Goal: Check status: Check status

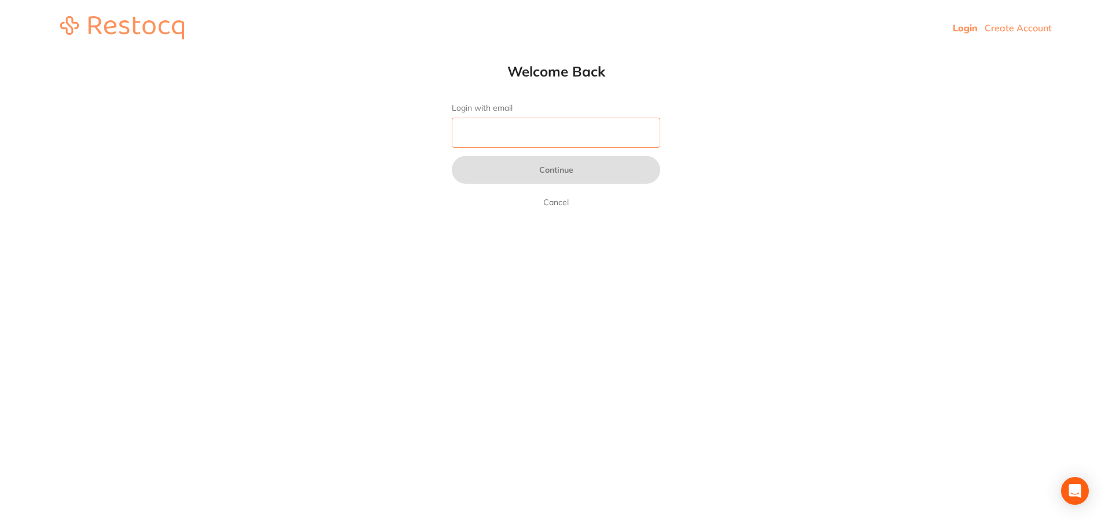
click at [514, 133] on input "Login with email" at bounding box center [556, 133] width 209 height 30
type input "[EMAIL_ADDRESS][DOMAIN_NAME]"
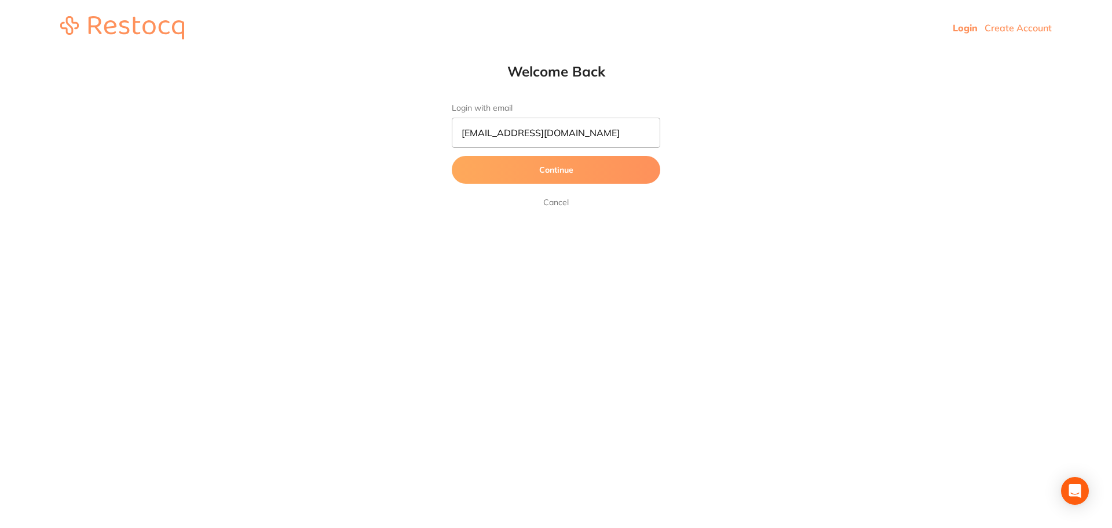
click at [543, 177] on button "Continue" at bounding box center [556, 170] width 209 height 28
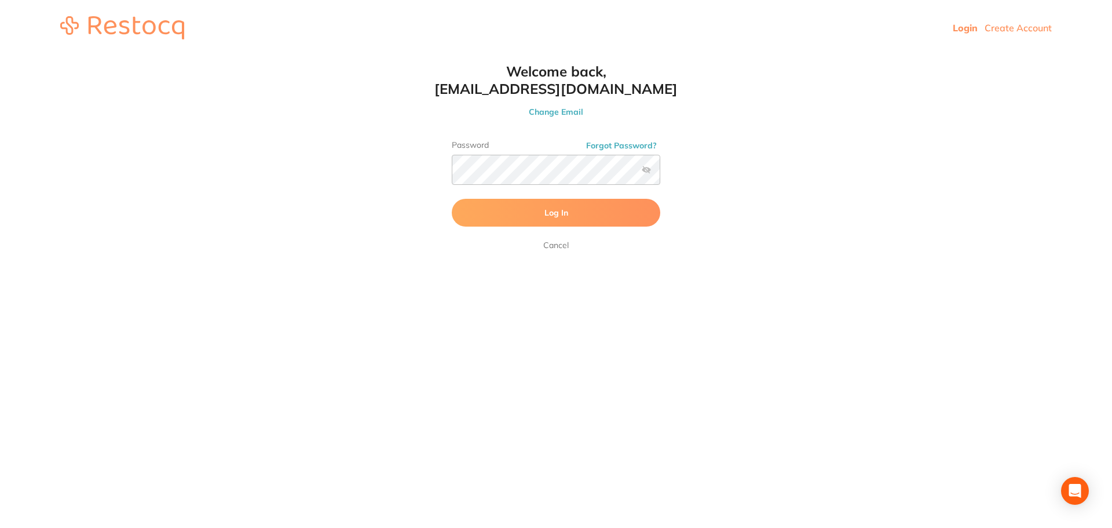
click at [538, 206] on button "Log In" at bounding box center [556, 213] width 209 height 28
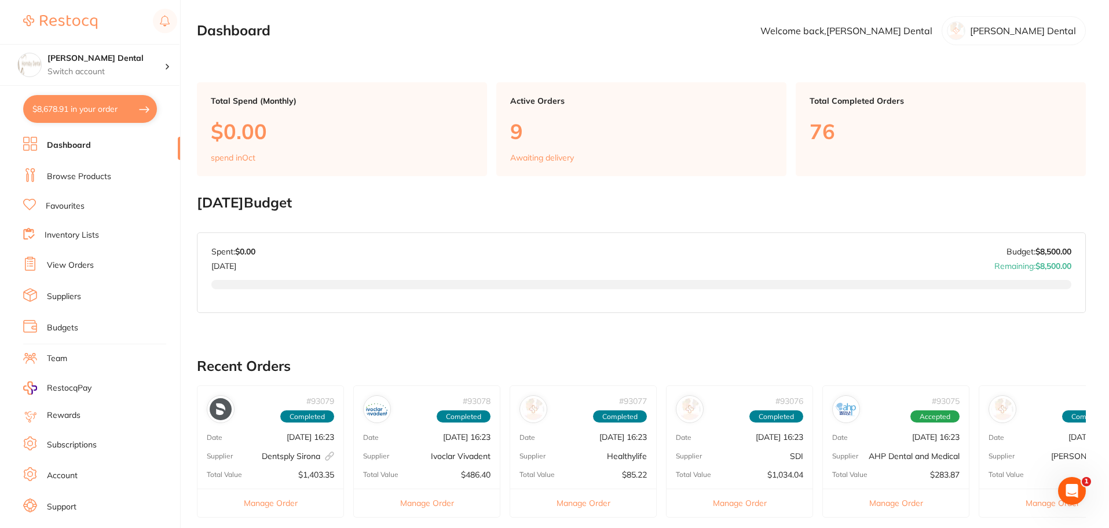
click at [108, 114] on button "$8,678.91 in your order" at bounding box center [90, 109] width 134 height 28
checkbox input "true"
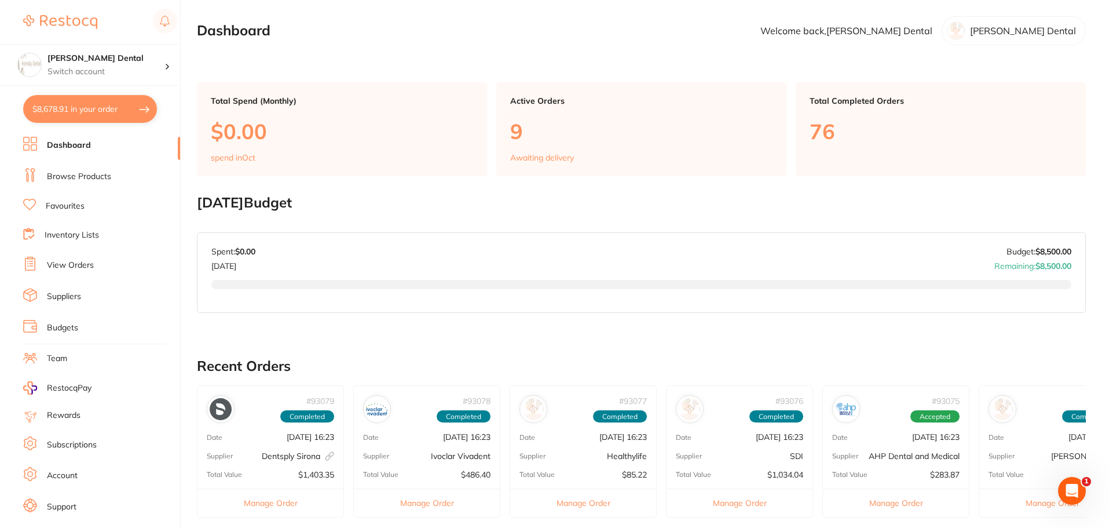
checkbox input "true"
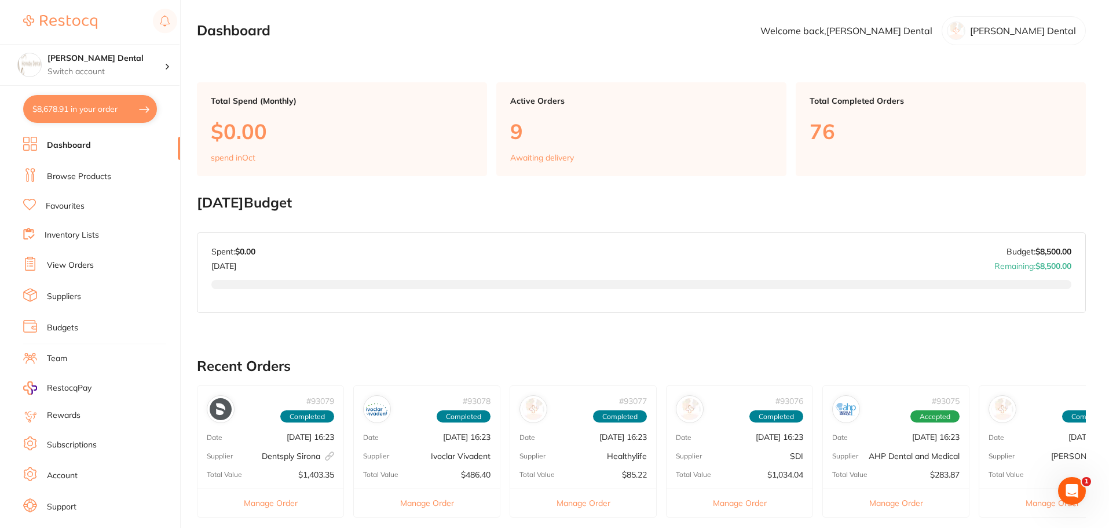
checkbox input "true"
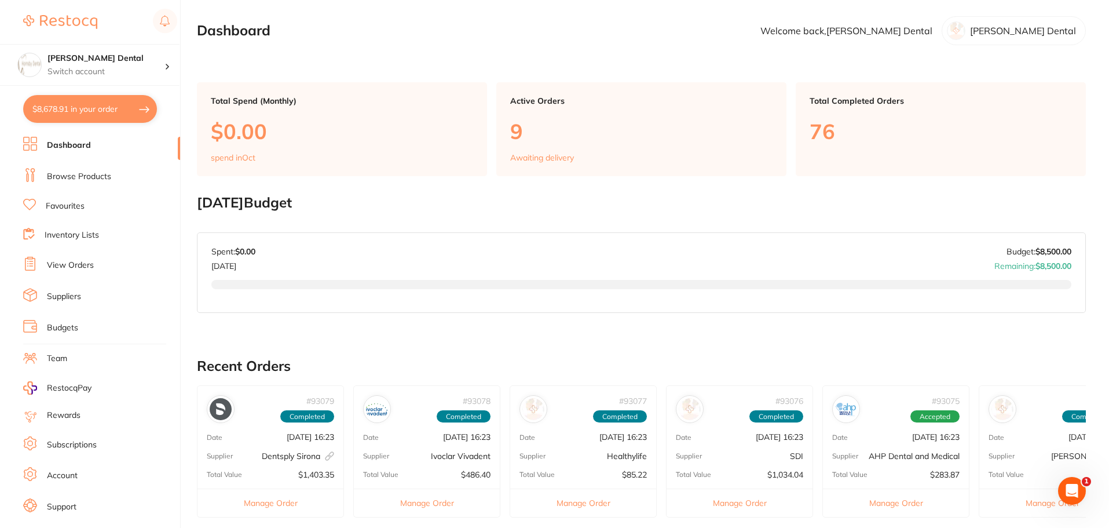
checkbox input "true"
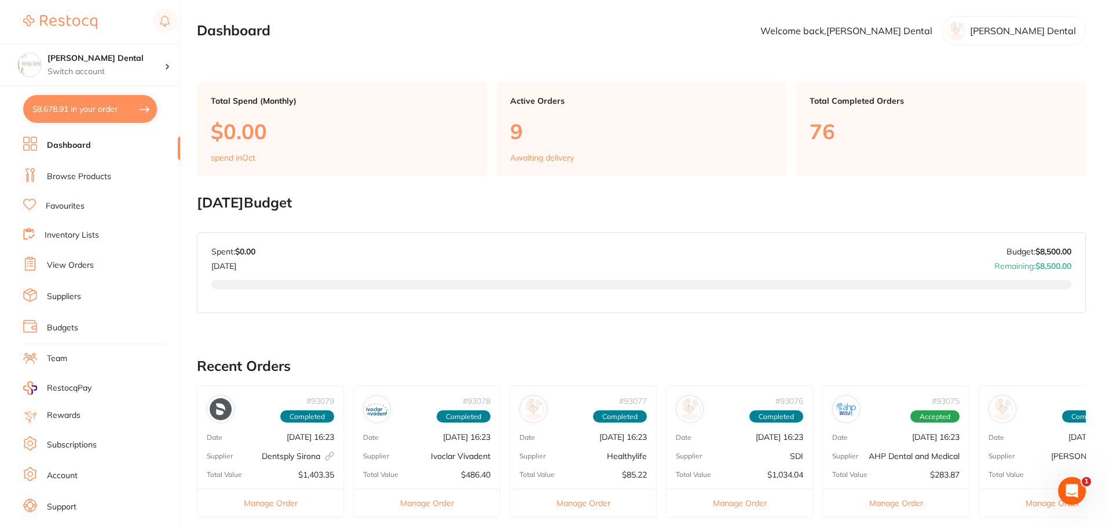
checkbox input "true"
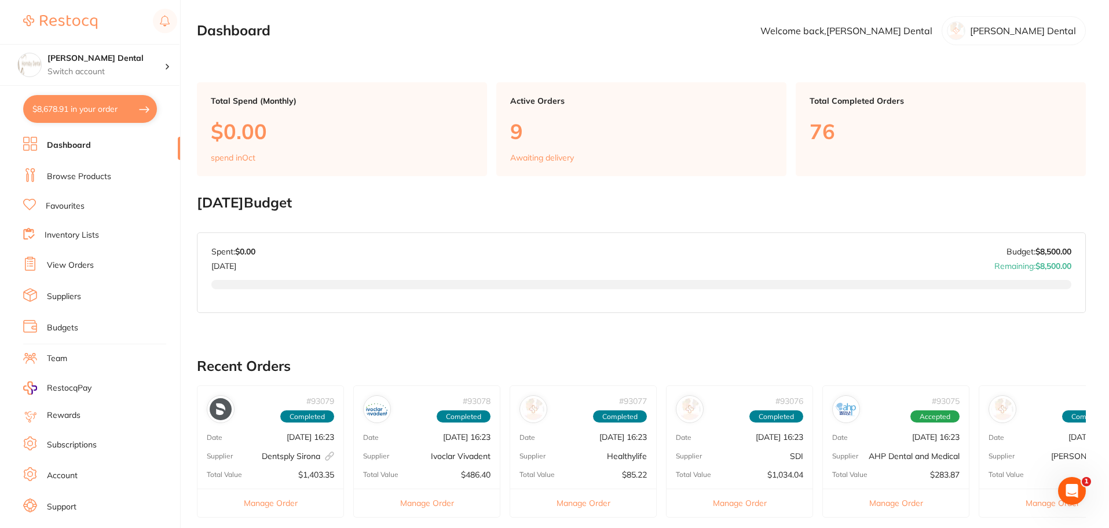
checkbox input "true"
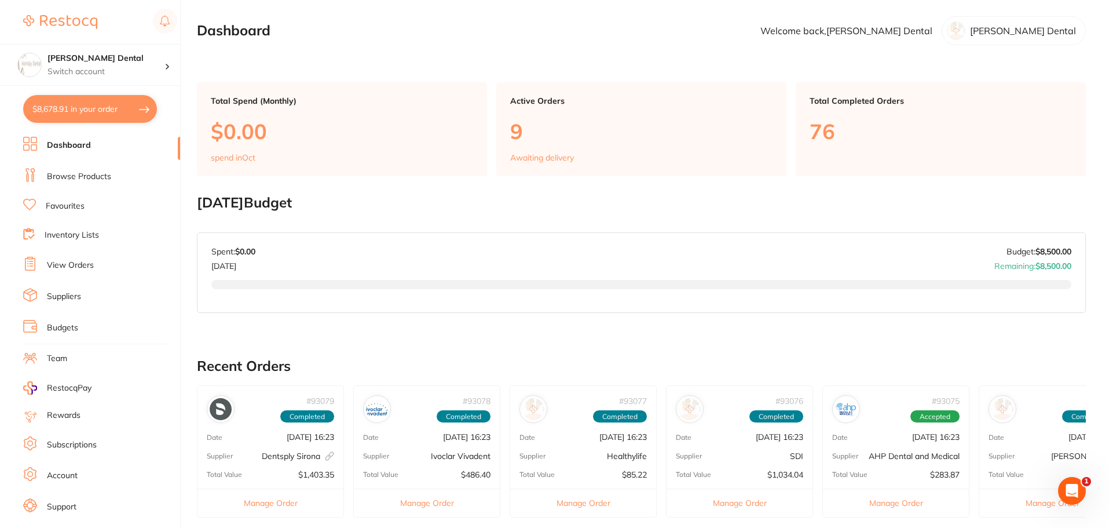
checkbox input "true"
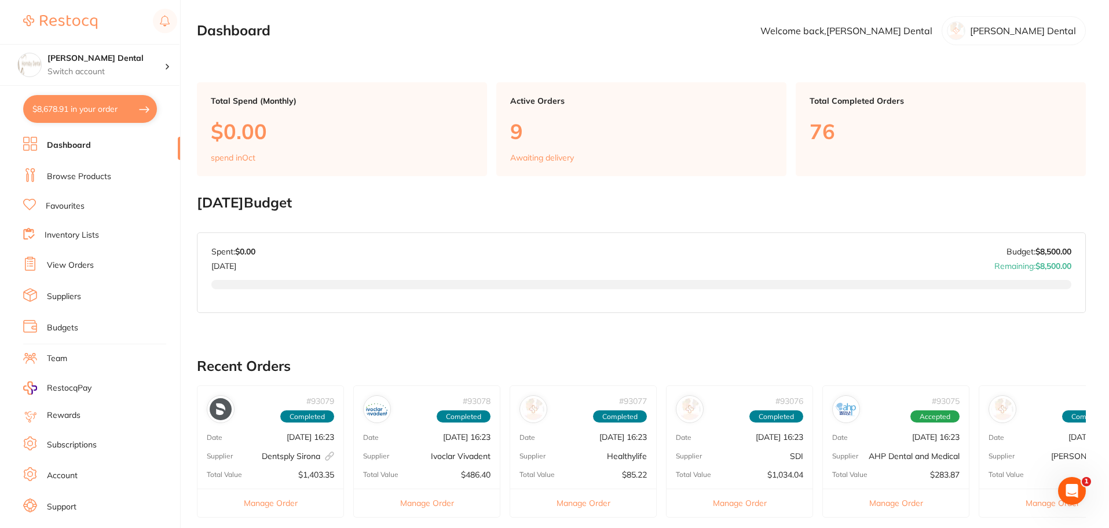
checkbox input "true"
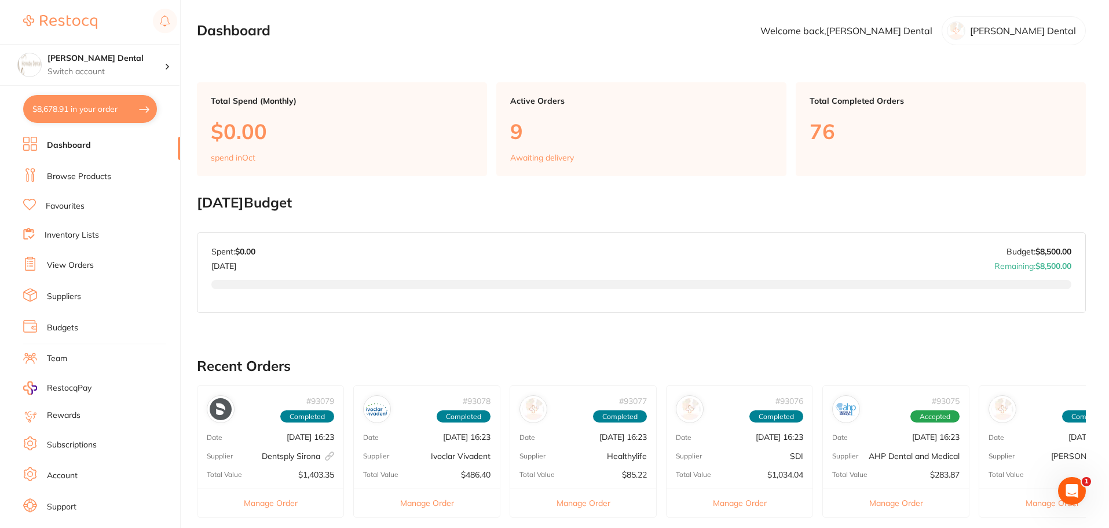
checkbox input "true"
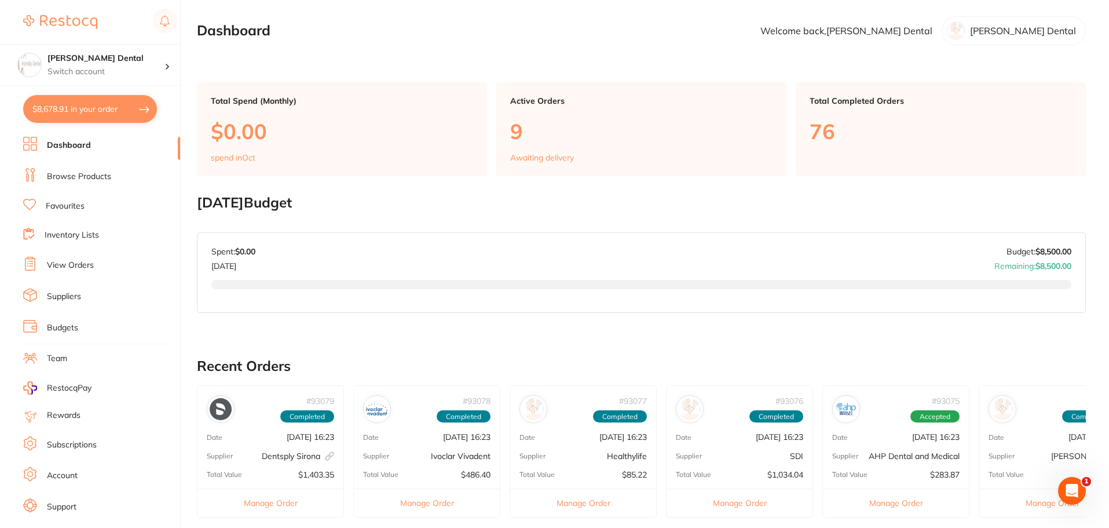
checkbox input "true"
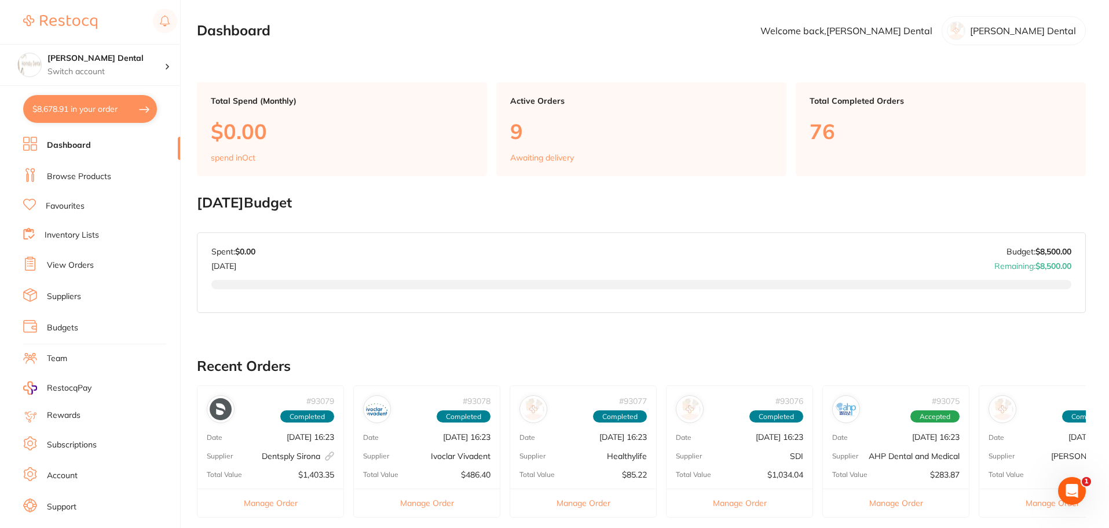
checkbox input "true"
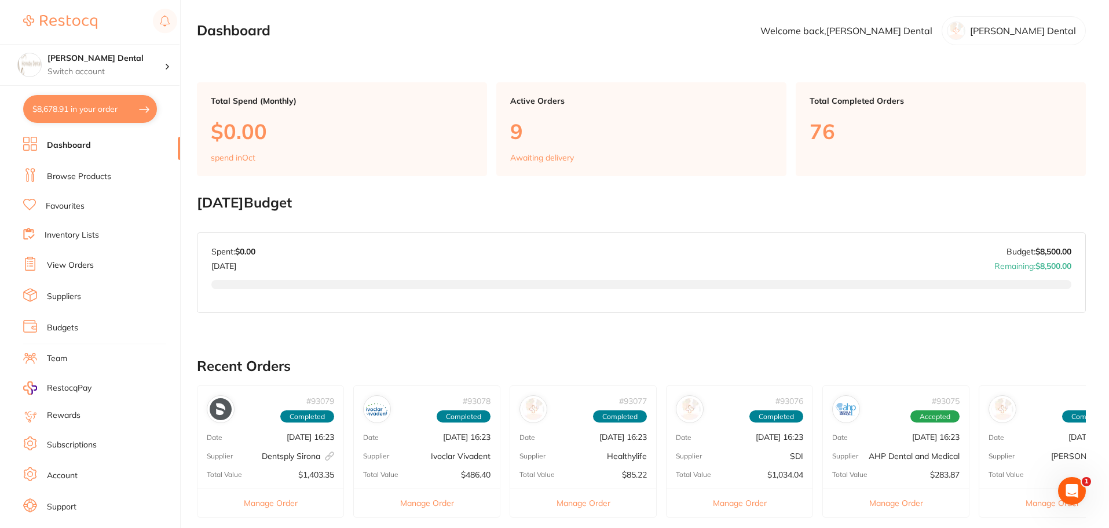
checkbox input "true"
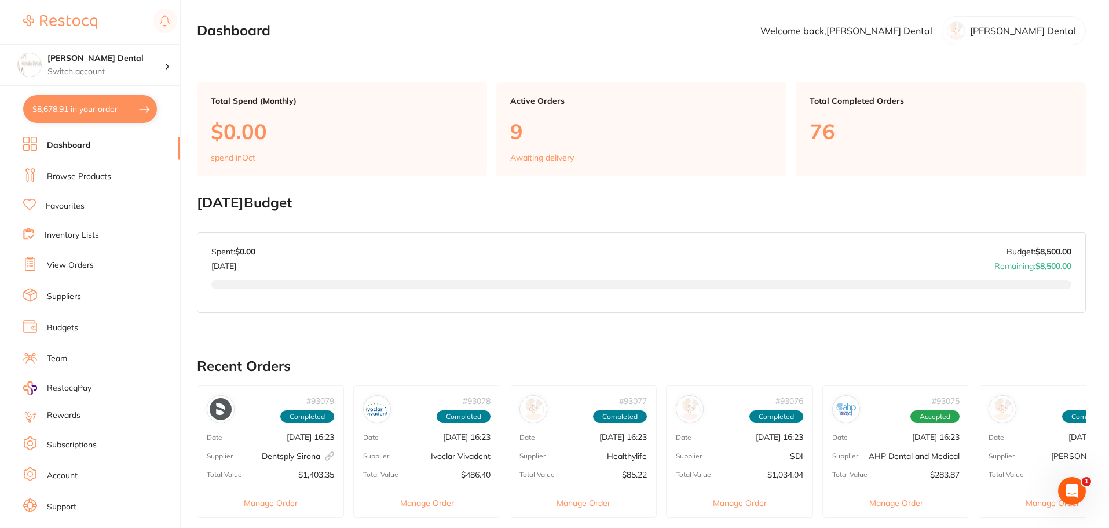
checkbox input "true"
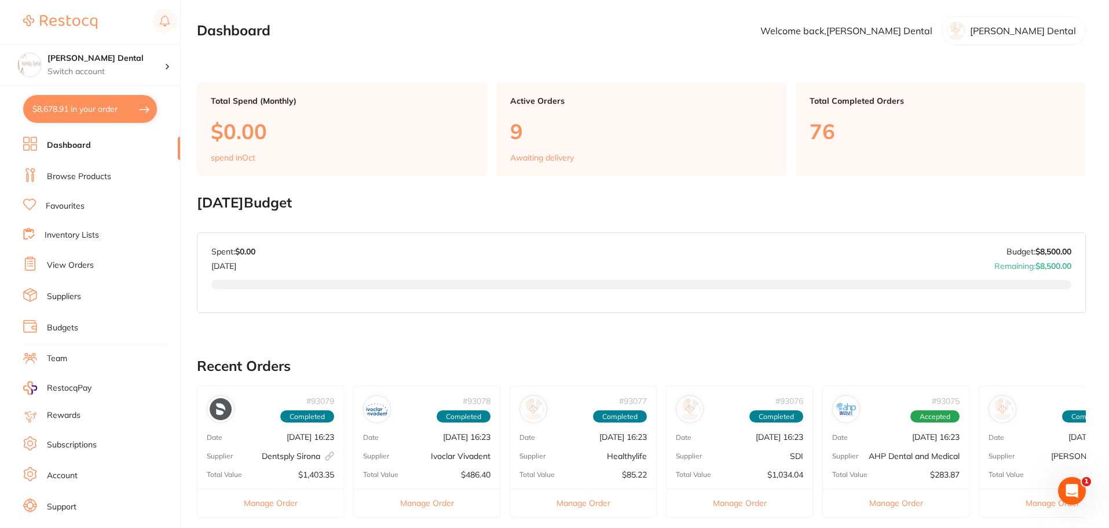
checkbox input "true"
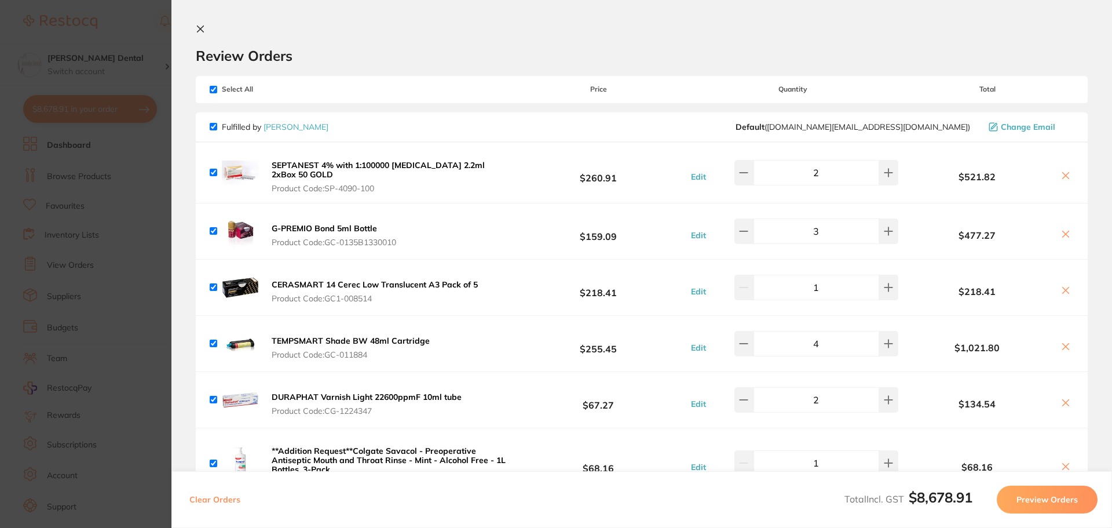
click at [195, 32] on section "Review Orders Your orders are being processed and we will notify you once we ha…" at bounding box center [641, 264] width 941 height 528
click at [201, 25] on icon at bounding box center [200, 28] width 9 height 9
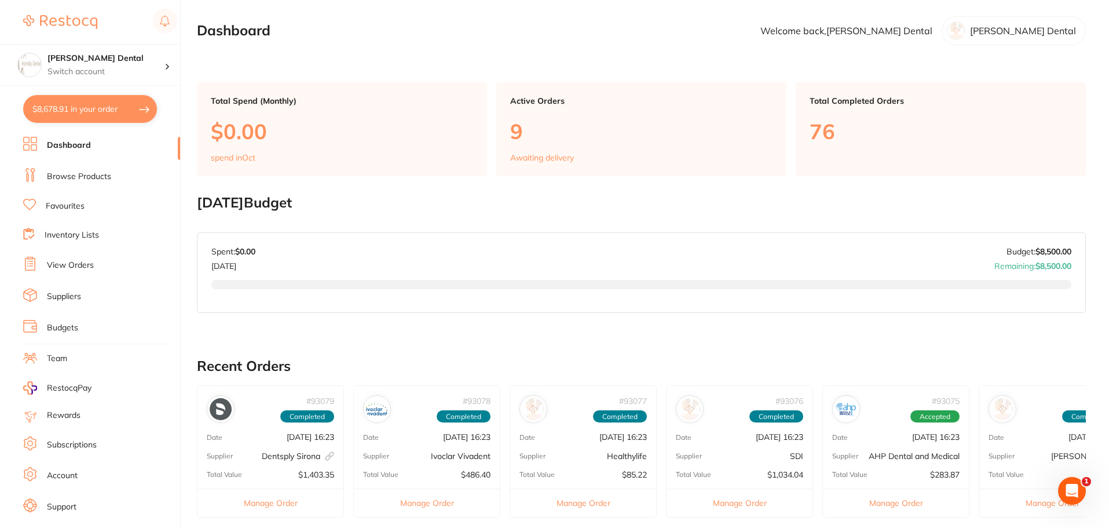
click at [99, 107] on button "$8,678.91 in your order" at bounding box center [90, 109] width 134 height 28
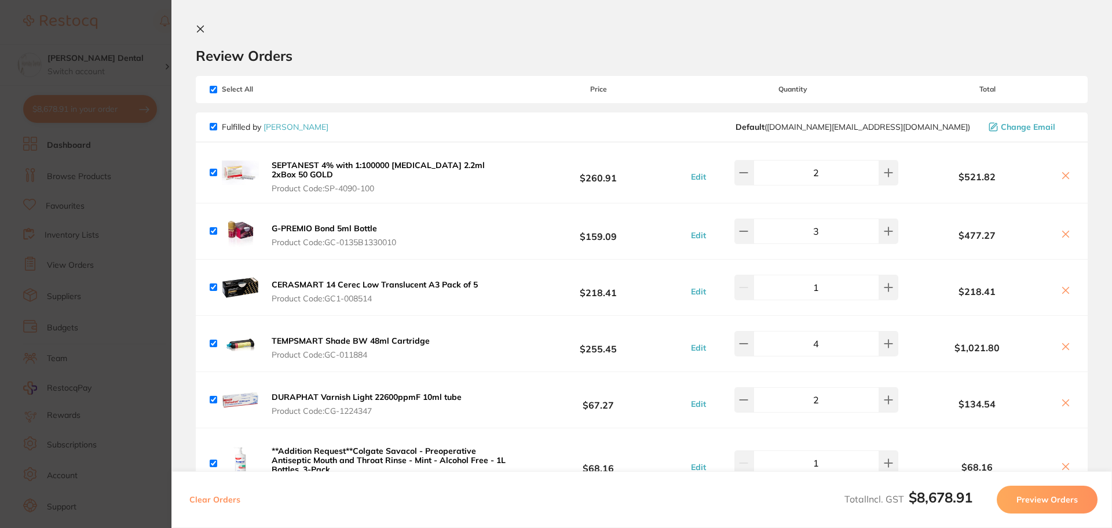
click at [196, 31] on icon at bounding box center [200, 28] width 9 height 9
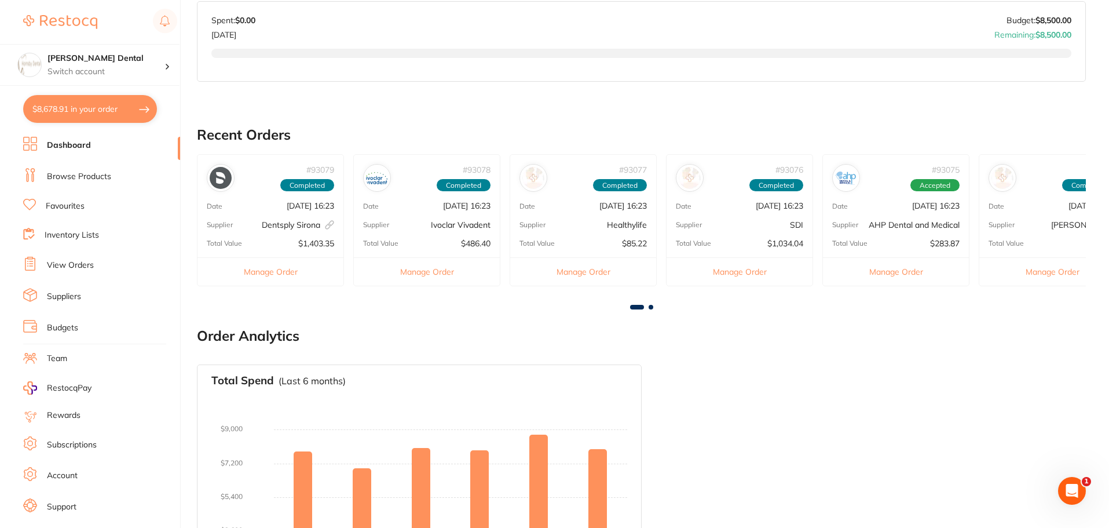
scroll to position [232, 0]
click at [79, 267] on link "View Orders" at bounding box center [70, 266] width 47 height 12
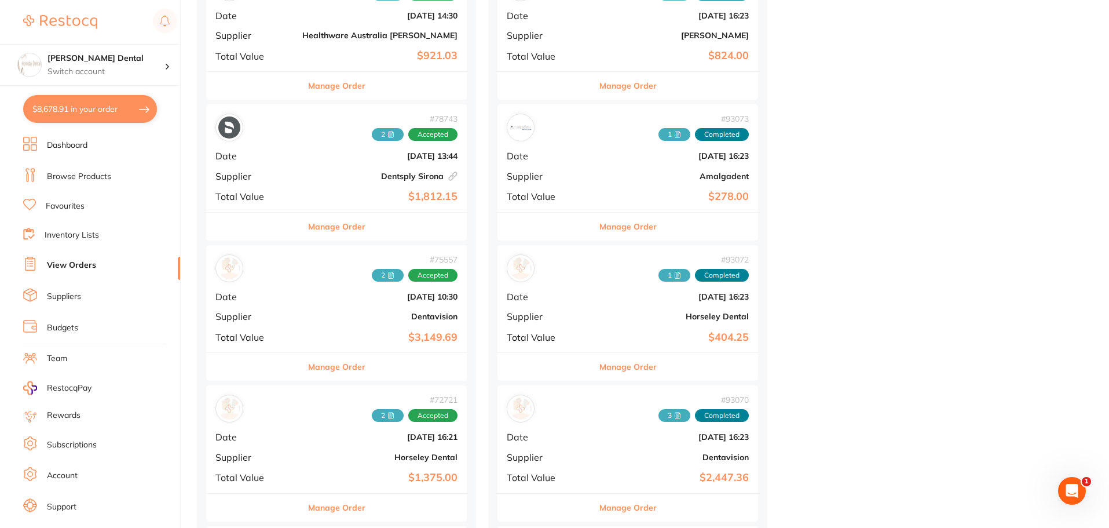
scroll to position [811, 0]
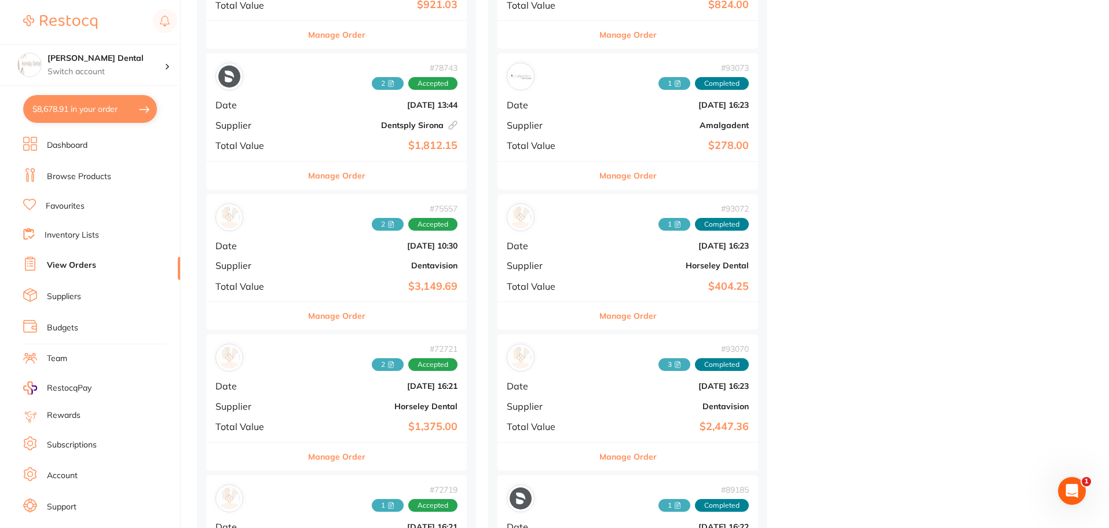
click at [322, 322] on button "Manage Order" at bounding box center [336, 316] width 57 height 28
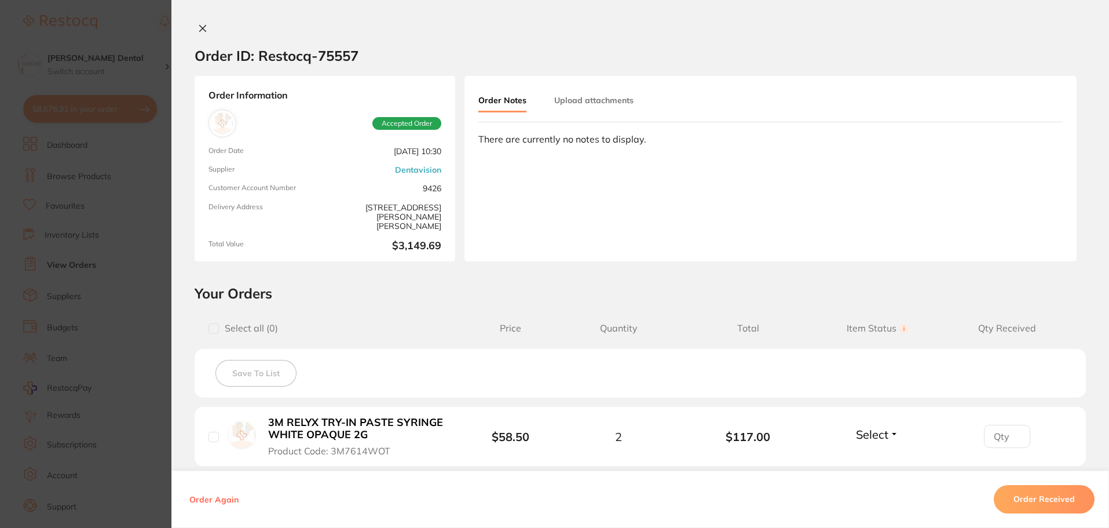
scroll to position [927, 0]
click at [200, 24] on icon at bounding box center [202, 28] width 9 height 9
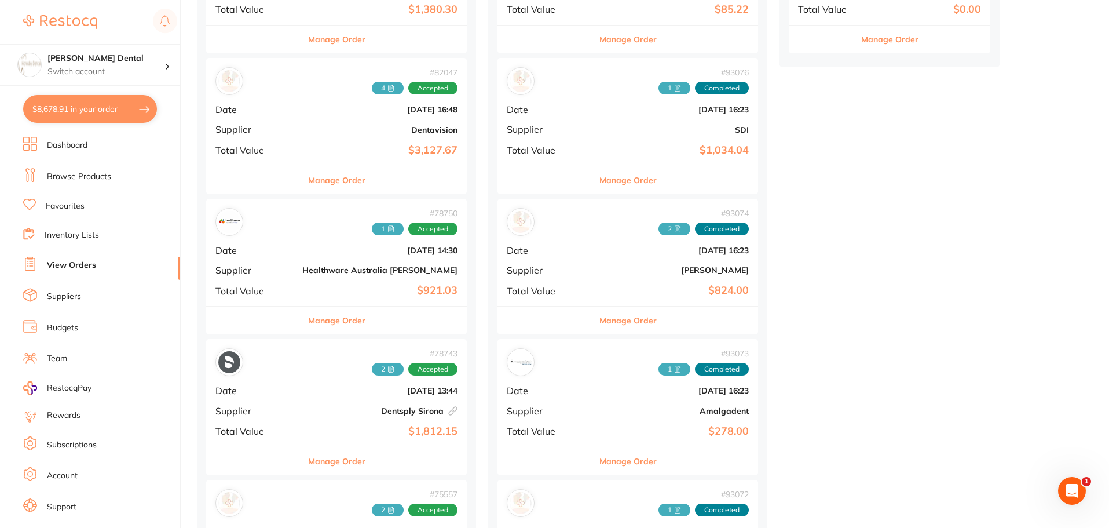
scroll to position [521, 0]
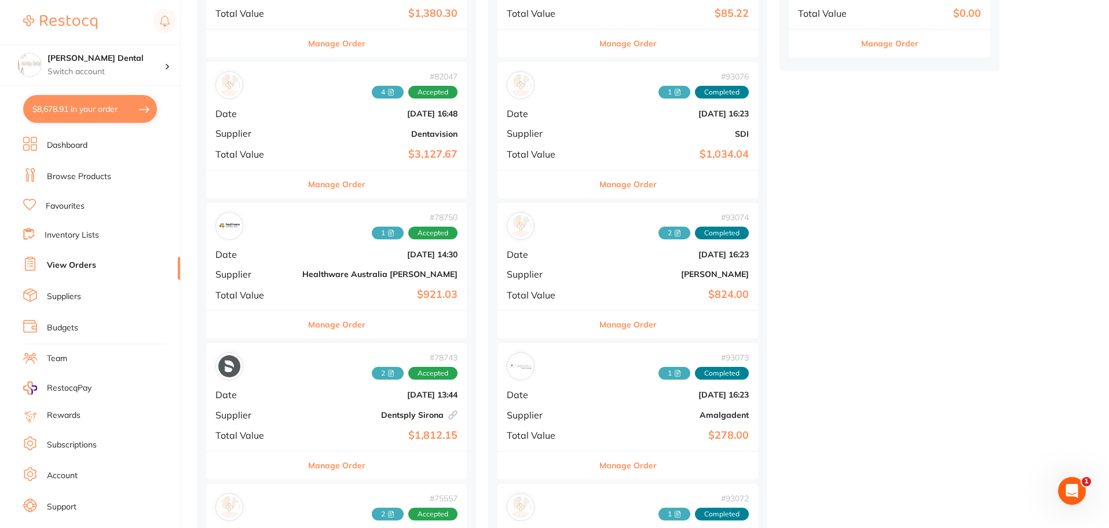
click at [328, 465] on button "Manage Order" at bounding box center [336, 465] width 57 height 28
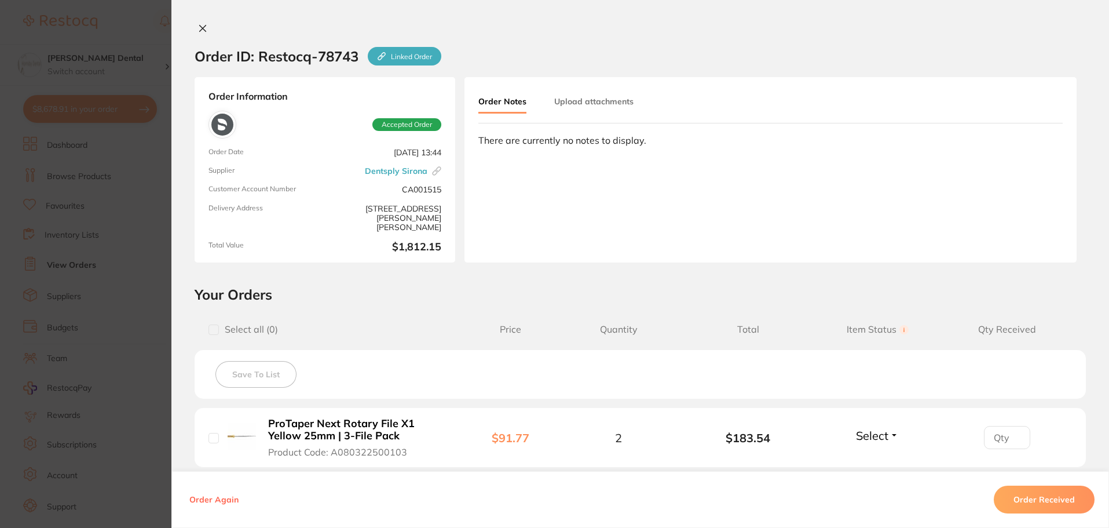
click at [198, 28] on icon at bounding box center [202, 28] width 9 height 9
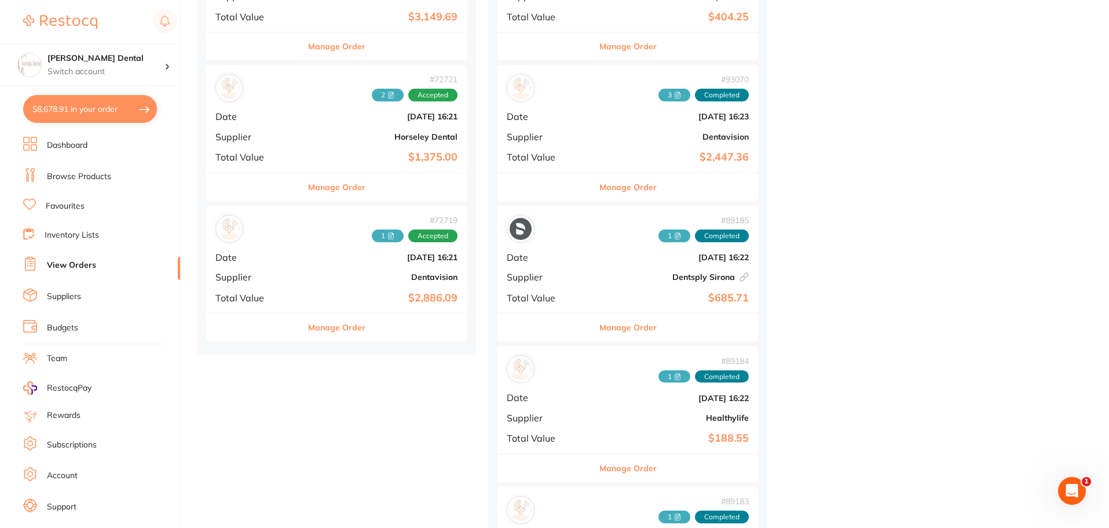
scroll to position [1101, 0]
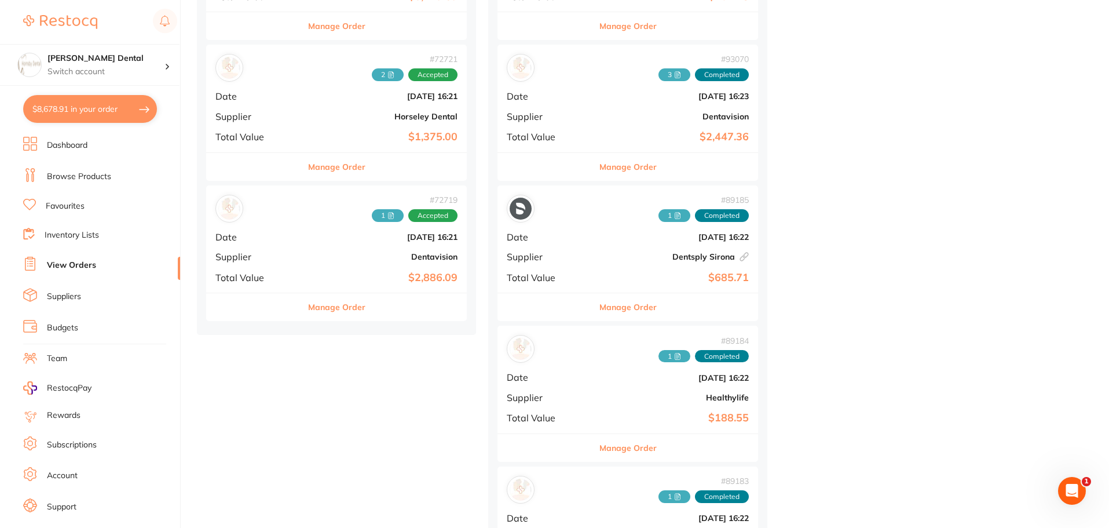
click at [600, 311] on button "Manage Order" at bounding box center [628, 307] width 57 height 28
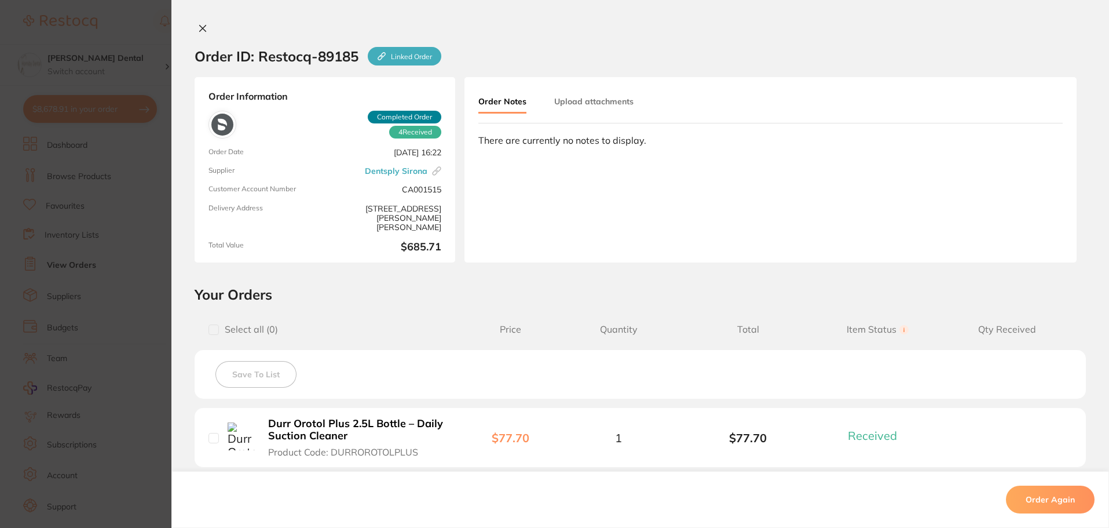
click at [203, 27] on icon at bounding box center [202, 28] width 9 height 9
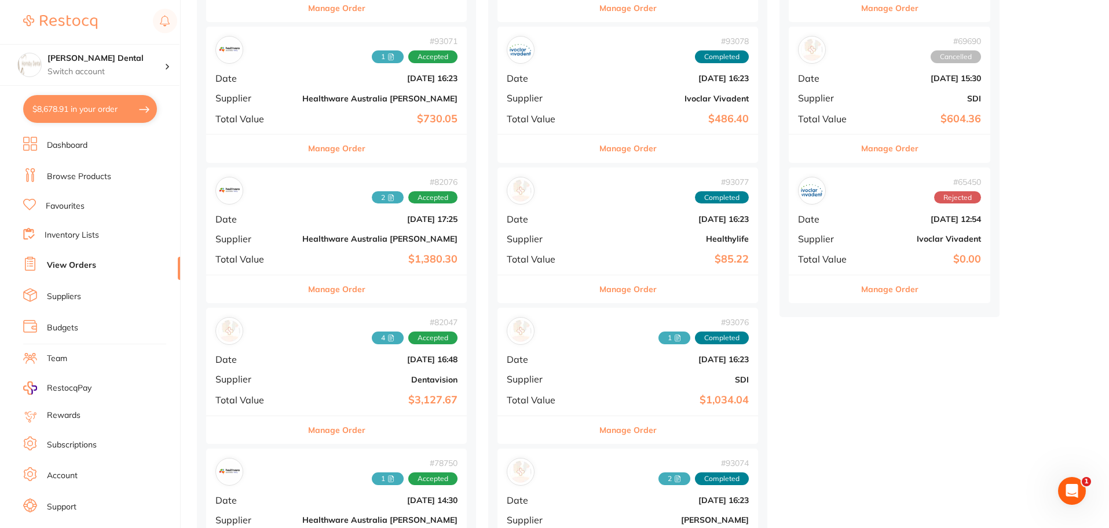
scroll to position [290, 0]
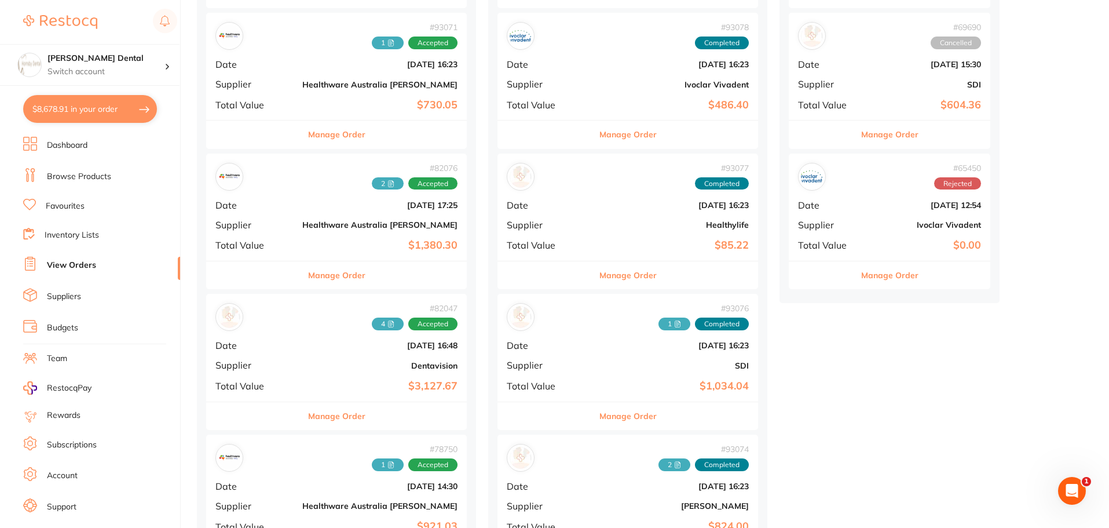
click at [83, 113] on button "$8,678.91 in your order" at bounding box center [90, 109] width 134 height 28
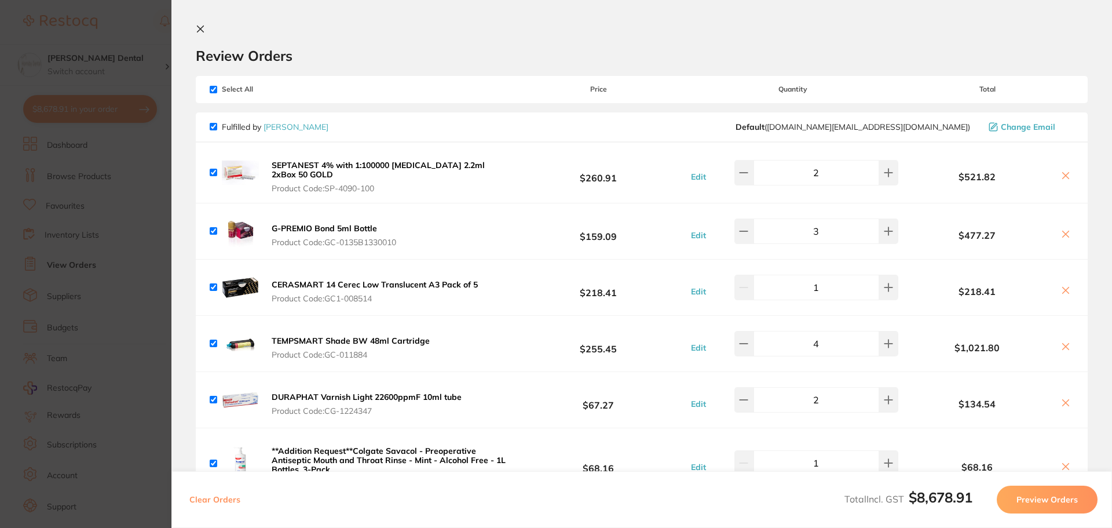
click at [206, 30] on button at bounding box center [203, 29] width 14 height 11
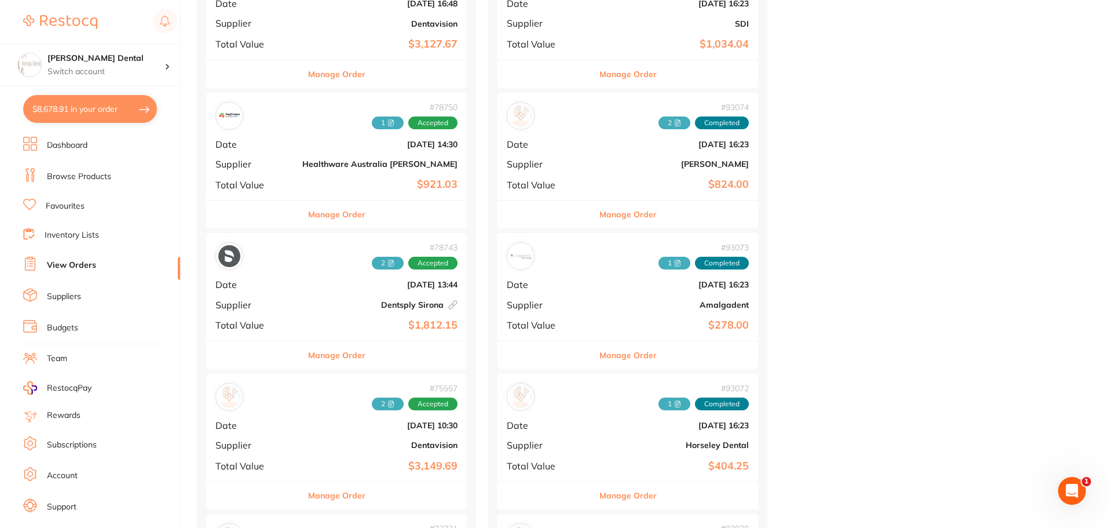
scroll to position [637, 0]
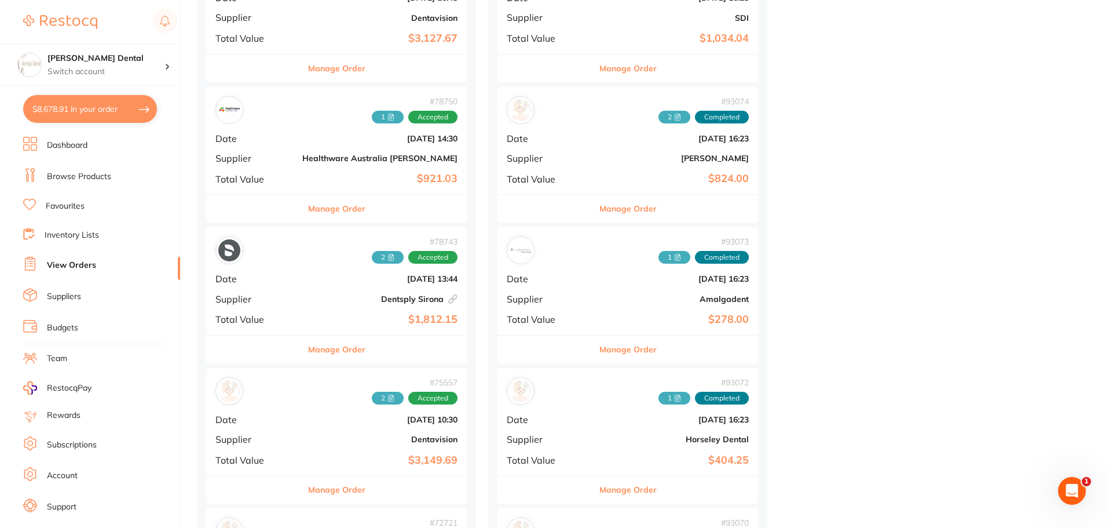
click at [320, 350] on button "Manage Order" at bounding box center [336, 349] width 57 height 28
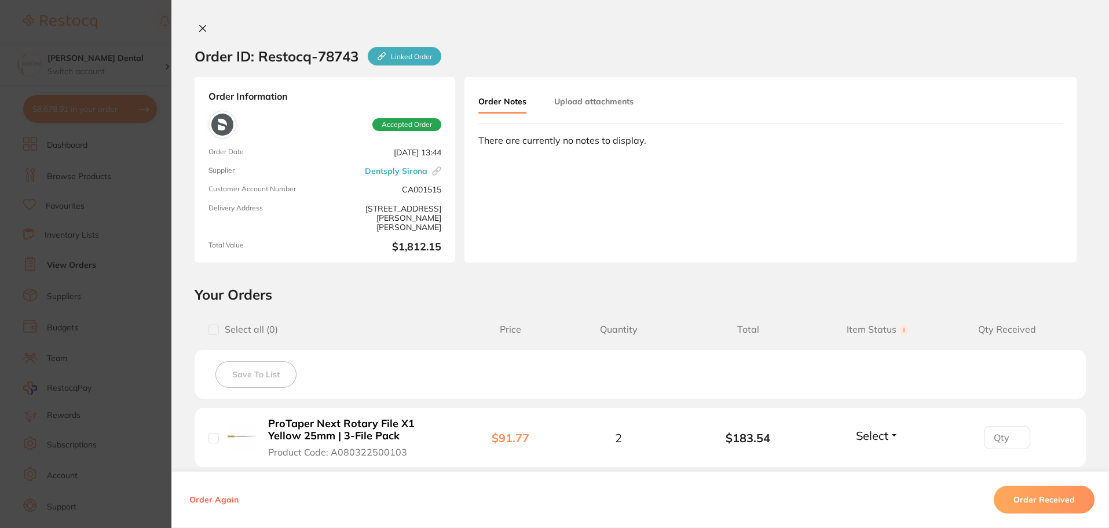
click at [200, 26] on icon at bounding box center [202, 28] width 9 height 9
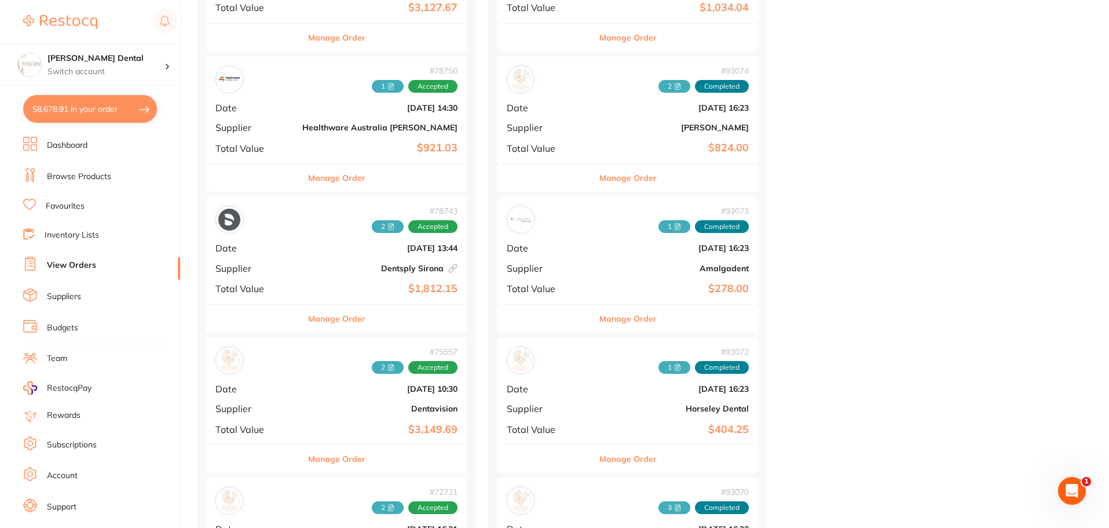
scroll to position [637, 0]
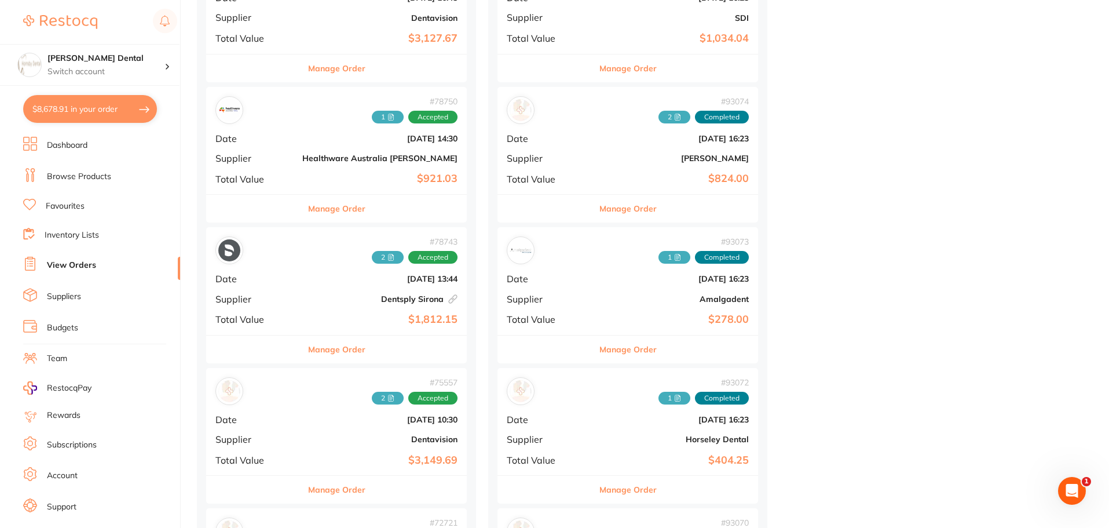
click at [317, 346] on button "Manage Order" at bounding box center [336, 349] width 57 height 28
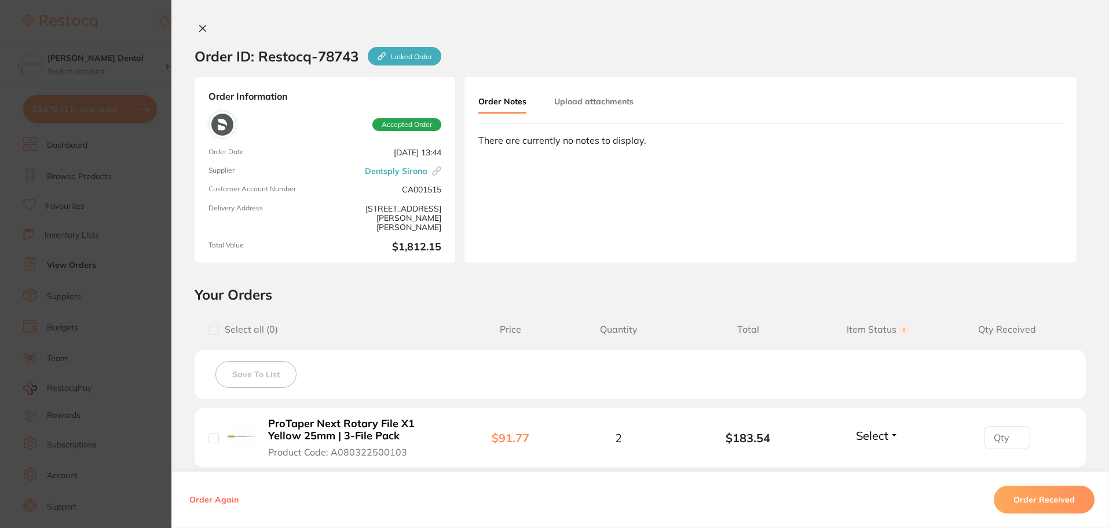
scroll to position [406, 0]
click at [199, 24] on icon at bounding box center [202, 28] width 9 height 9
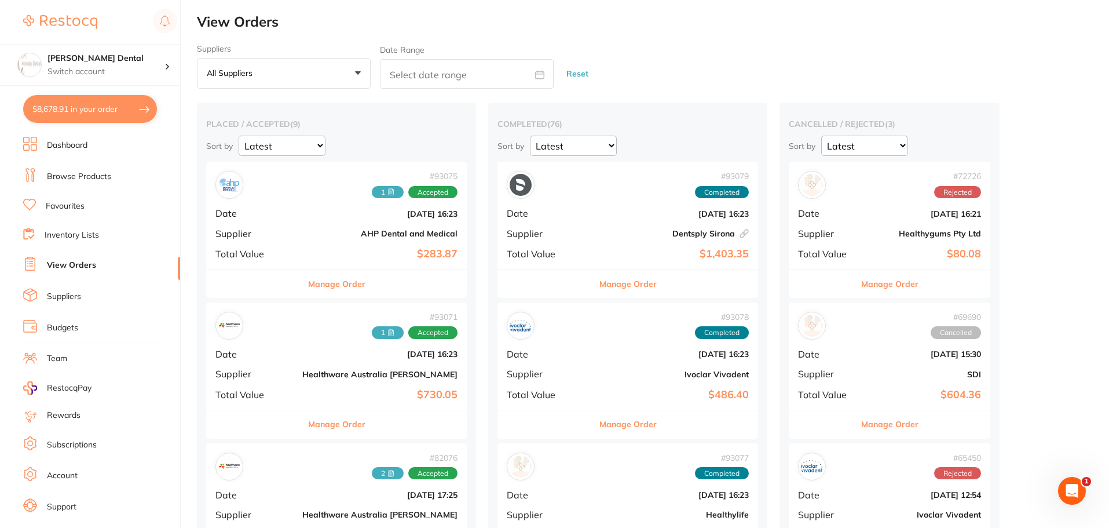
click at [600, 283] on button "Manage Order" at bounding box center [628, 284] width 57 height 28
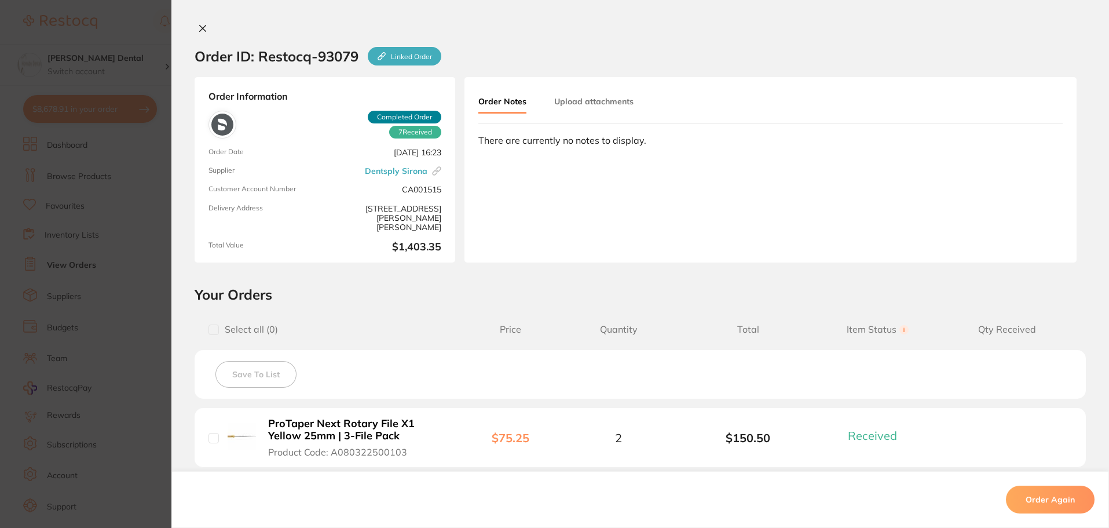
click at [198, 22] on div "Order ID: Restocq- 93079 Linked Order Order Information 7 Received Completed Or…" at bounding box center [640, 264] width 938 height 528
click at [200, 28] on icon at bounding box center [203, 28] width 6 height 6
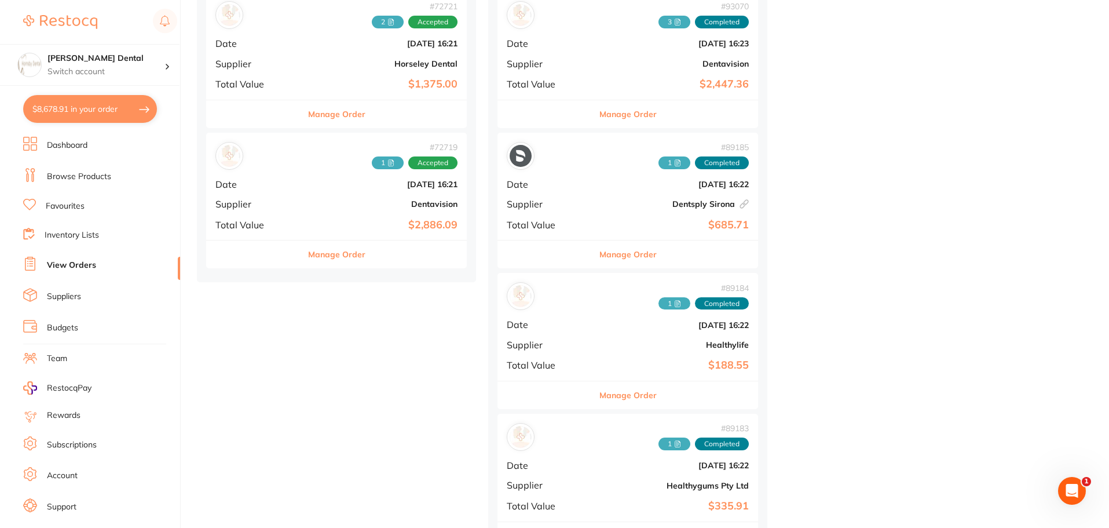
scroll to position [1159, 0]
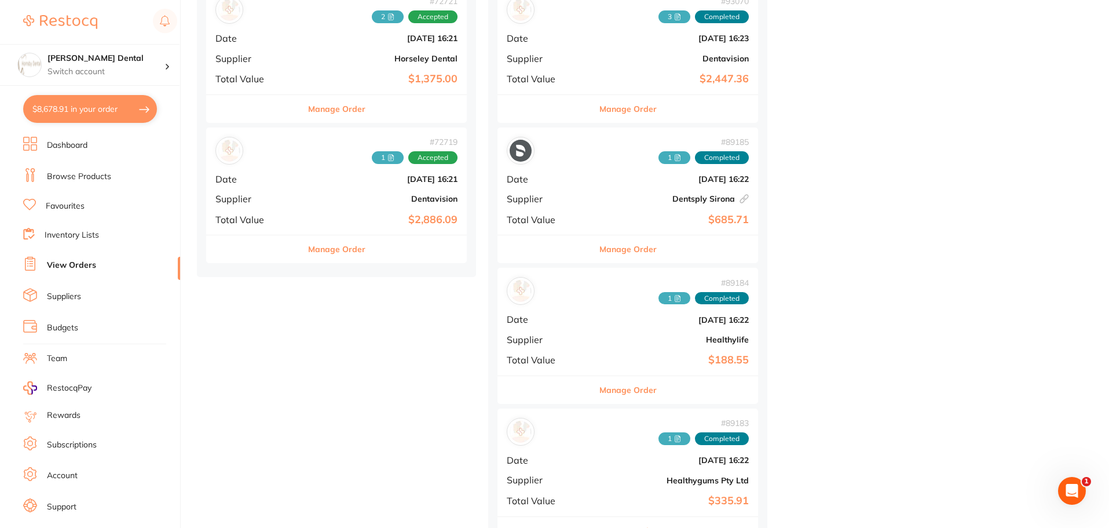
click at [600, 252] on button "Manage Order" at bounding box center [628, 249] width 57 height 28
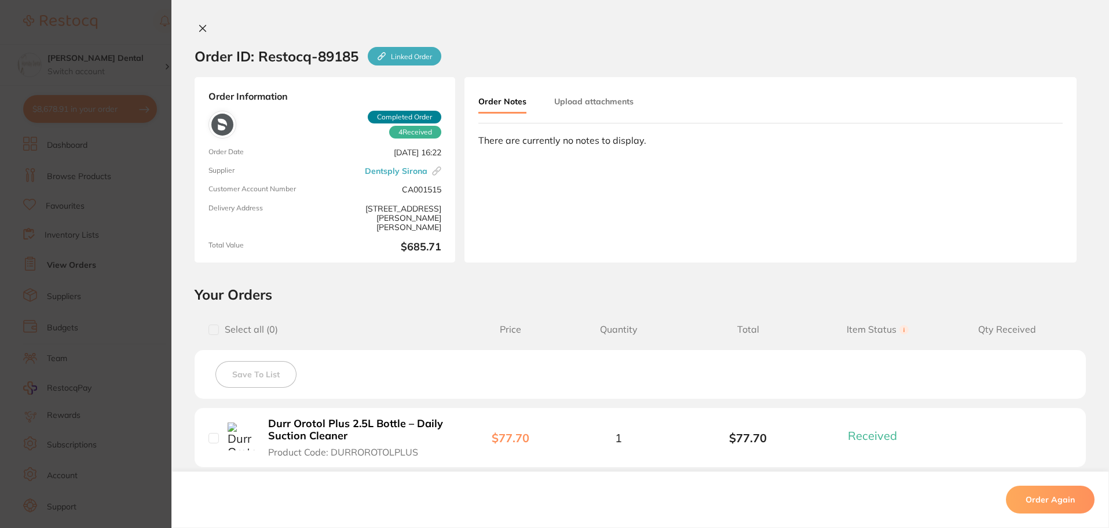
click at [200, 27] on icon at bounding box center [203, 28] width 6 height 6
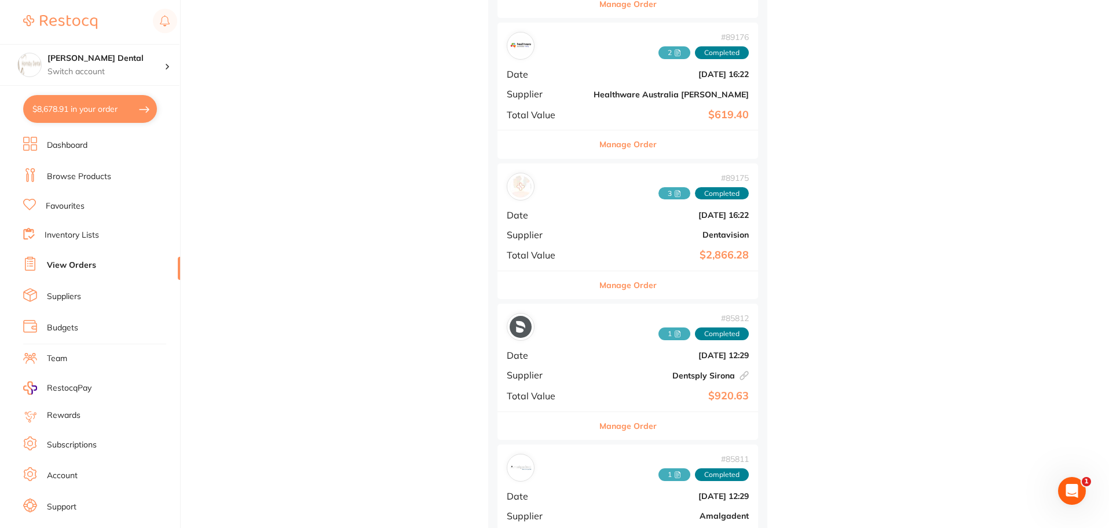
scroll to position [2549, 0]
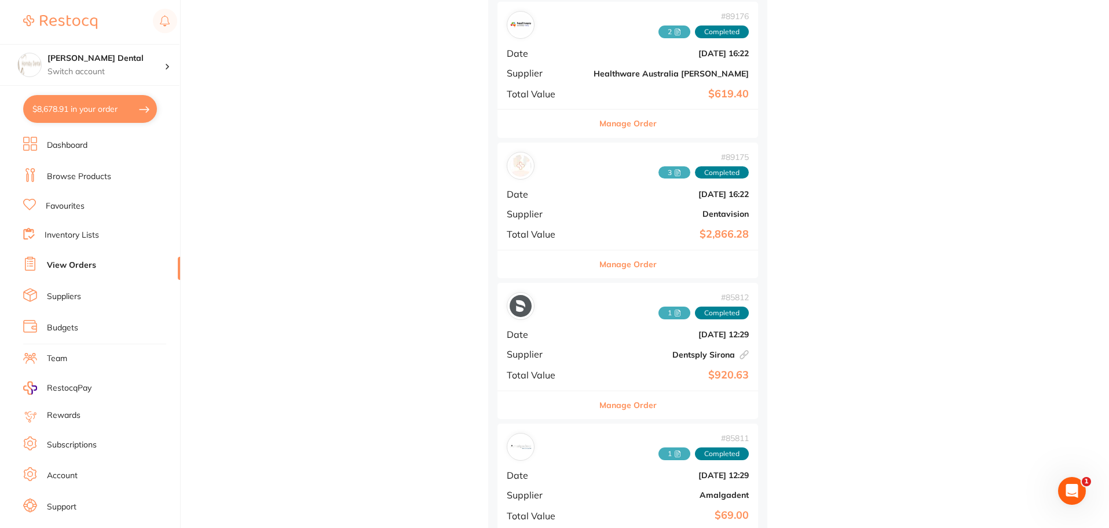
click at [600, 403] on button "Manage Order" at bounding box center [628, 405] width 57 height 28
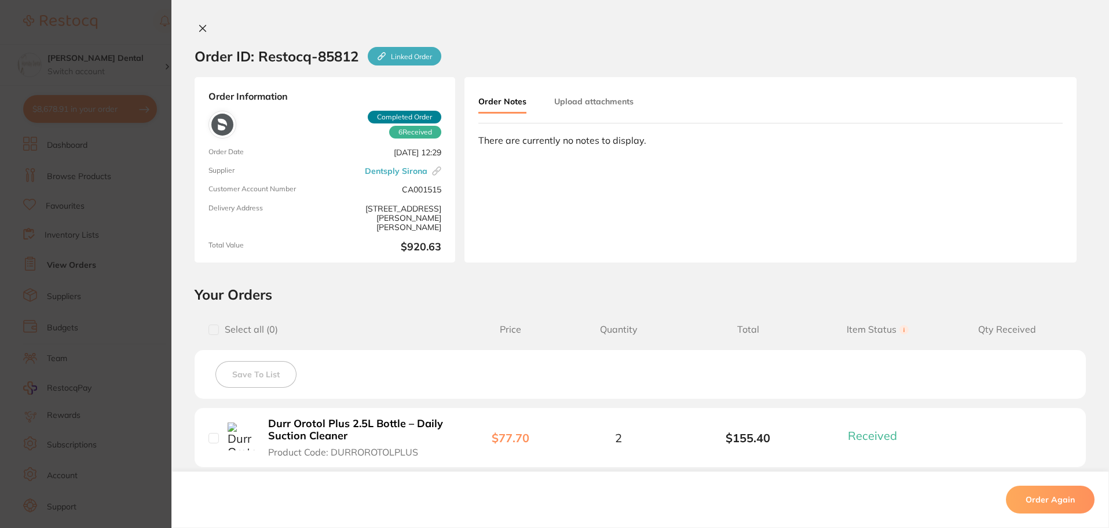
scroll to position [2317, 0]
click at [198, 22] on div "Order ID: Restocq- 85812 Linked Order Order Information 6 Received Completed Or…" at bounding box center [640, 264] width 938 height 528
click at [204, 31] on button at bounding box center [203, 29] width 16 height 12
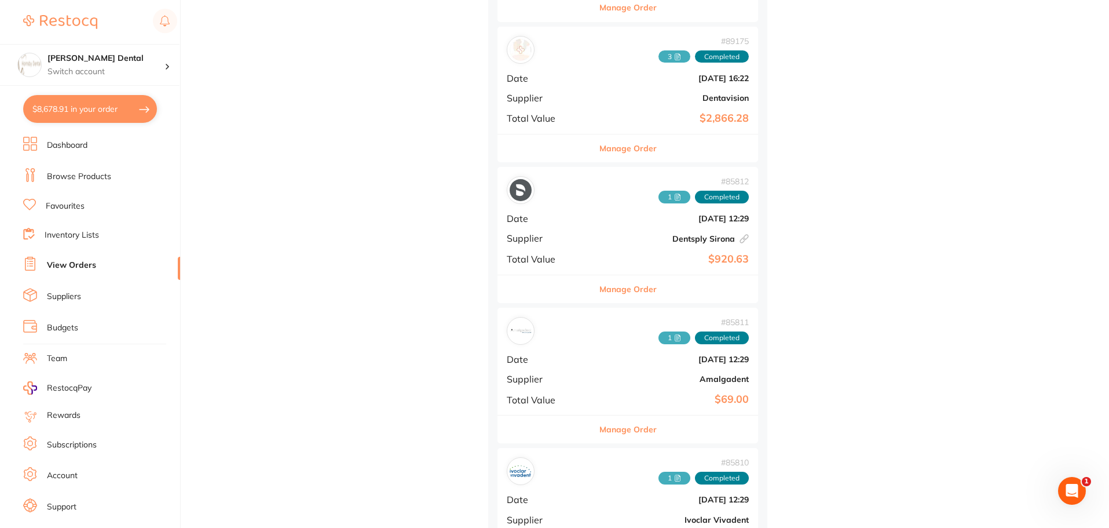
click at [600, 291] on button "Manage Order" at bounding box center [628, 289] width 57 height 28
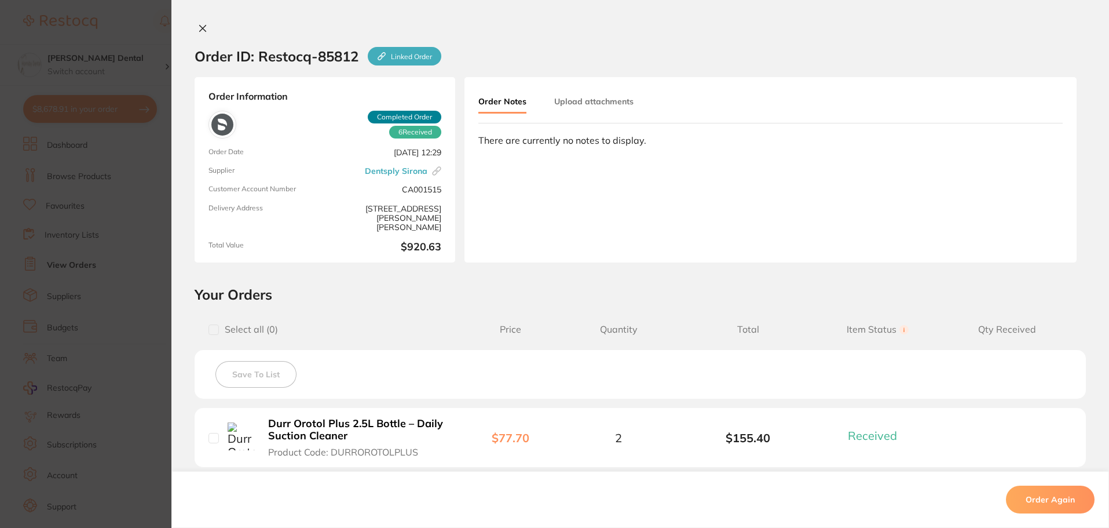
click at [200, 26] on icon at bounding box center [203, 28] width 6 height 6
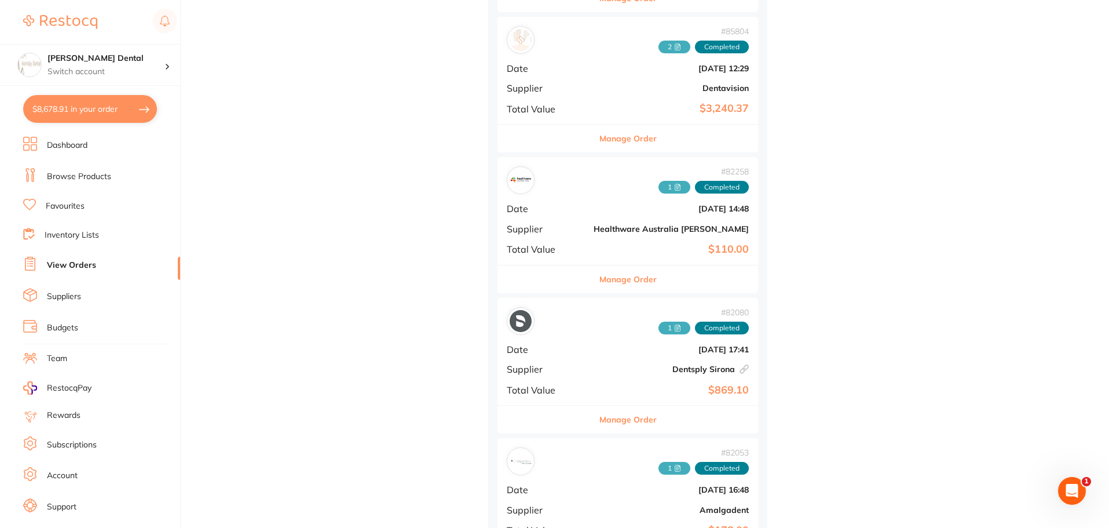
click at [600, 420] on button "Manage Order" at bounding box center [628, 420] width 57 height 28
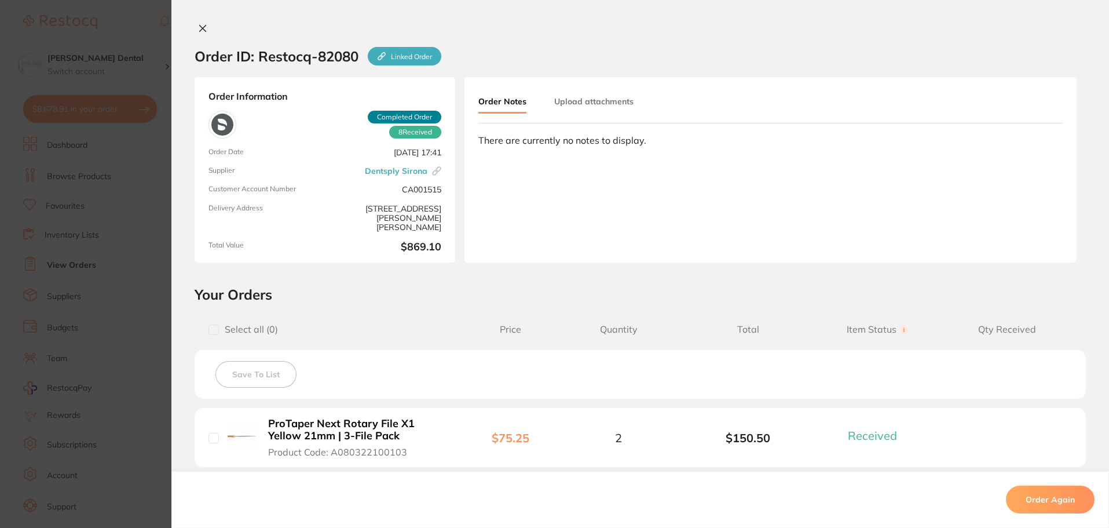
click at [201, 27] on icon at bounding box center [203, 28] width 6 height 6
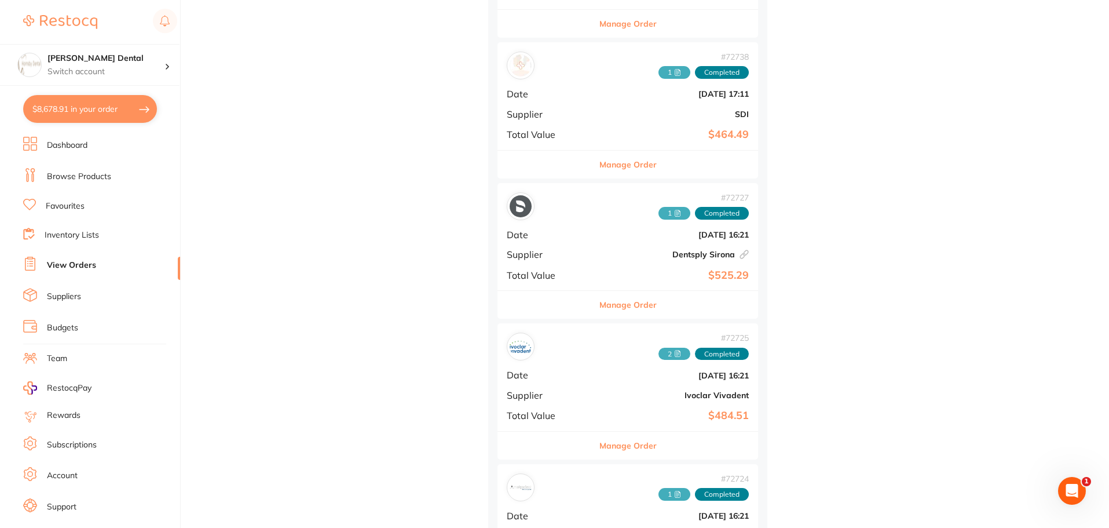
scroll to position [6604, 0]
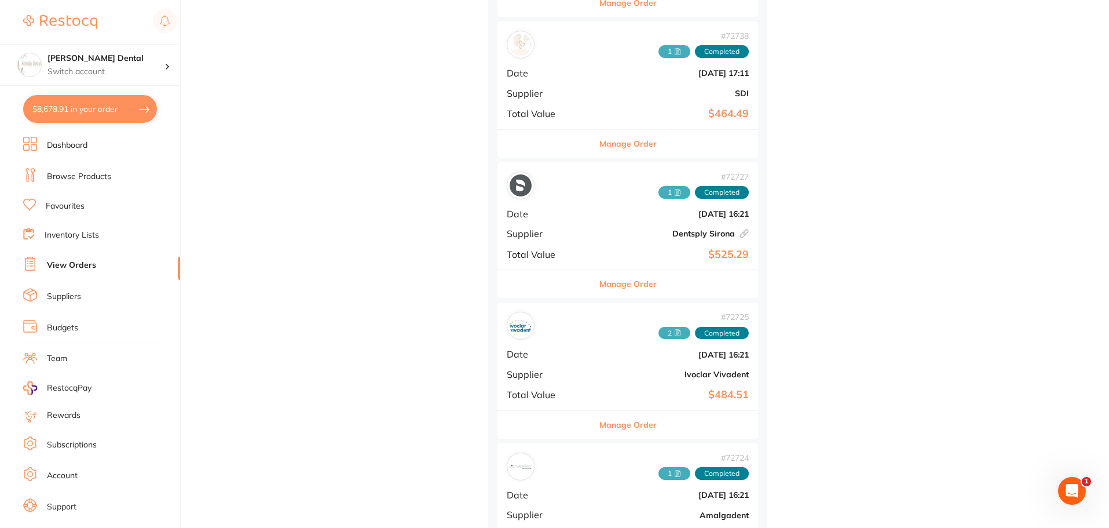
click at [600, 285] on button "Manage Order" at bounding box center [628, 284] width 57 height 28
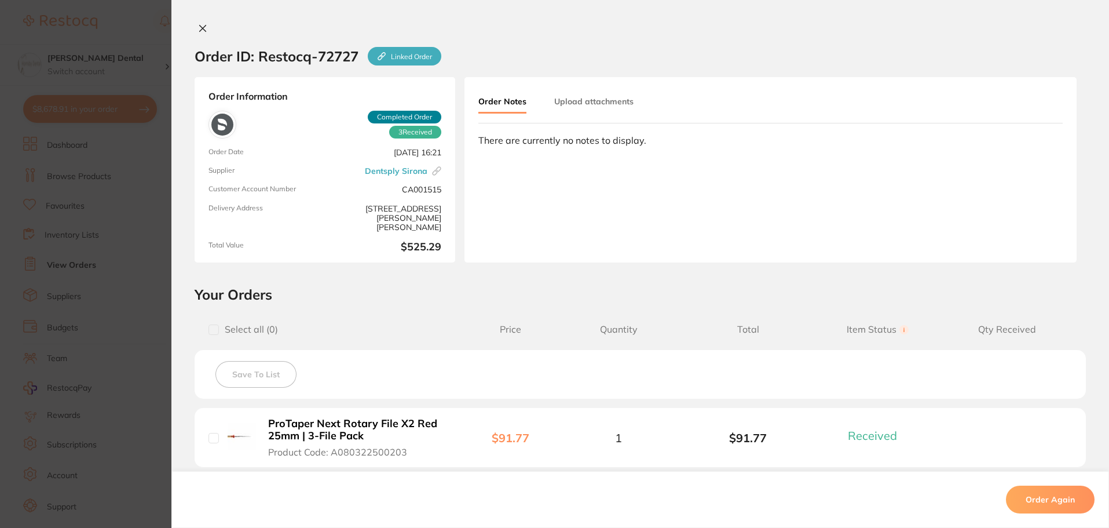
scroll to position [6314, 0]
click at [200, 28] on icon at bounding box center [203, 28] width 6 height 6
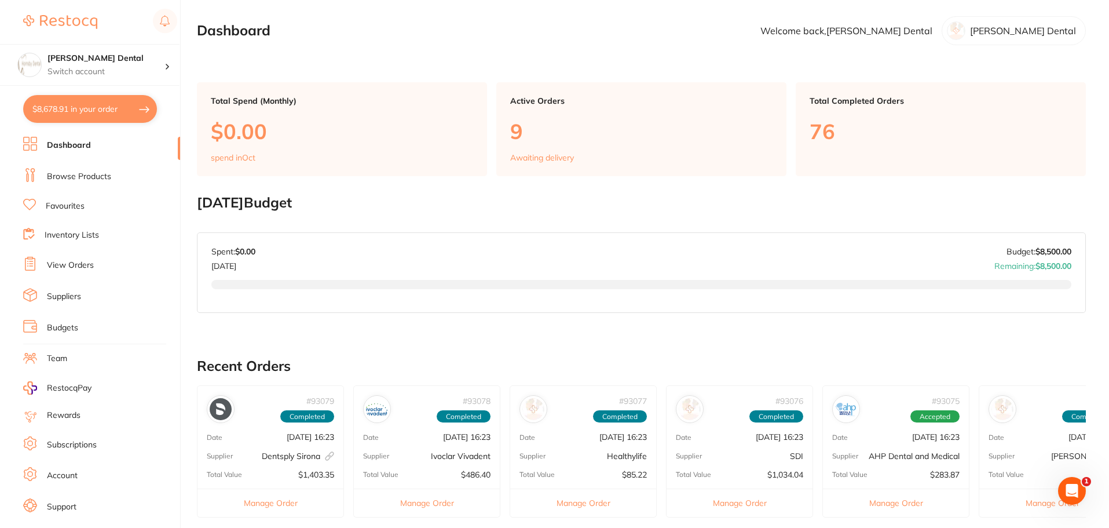
click at [105, 181] on link "Browse Products" at bounding box center [79, 177] width 64 height 12
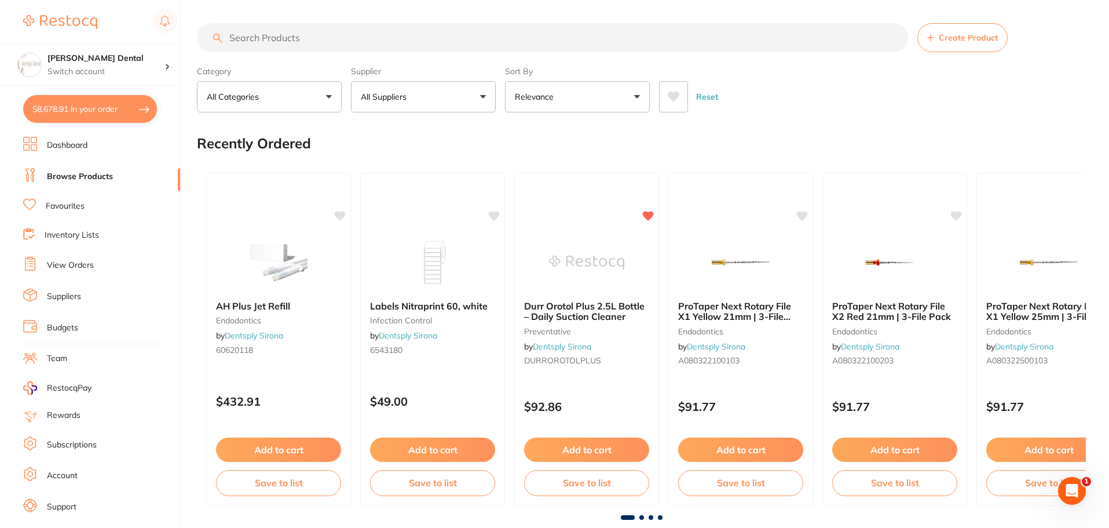
click at [356, 67] on label "Supplier" at bounding box center [423, 71] width 145 height 10
click at [358, 34] on input "search" at bounding box center [552, 37] width 711 height 29
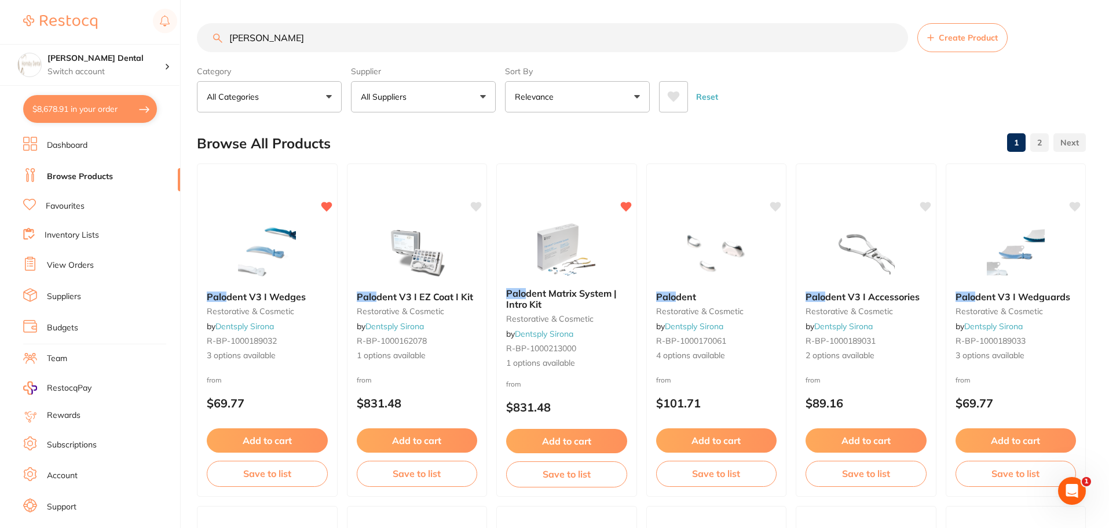
type input "palode"
